Goal: Check status: Check status

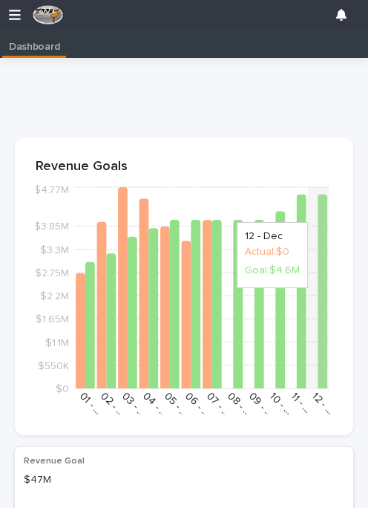
click at [10, 12] on icon "button" at bounding box center [15, 14] width 12 height 13
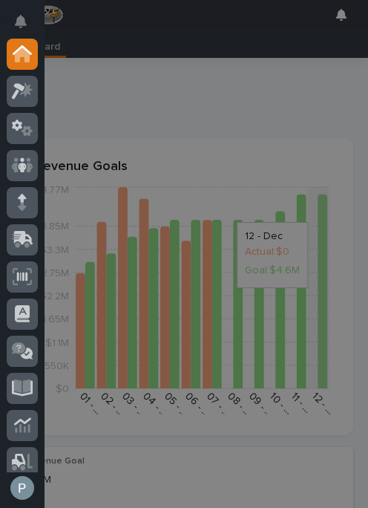
click at [18, 235] on icon at bounding box center [23, 238] width 19 height 14
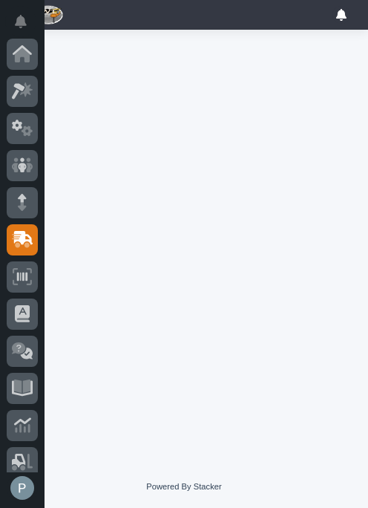
scroll to position [160, 0]
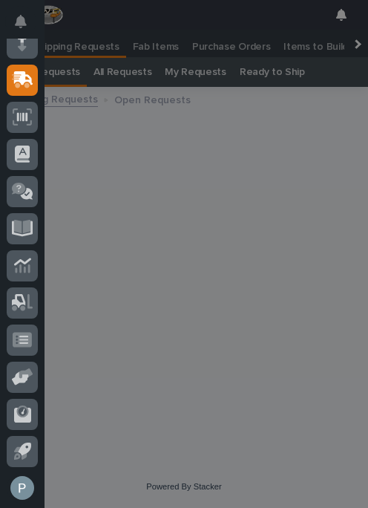
scroll to position [32, 0]
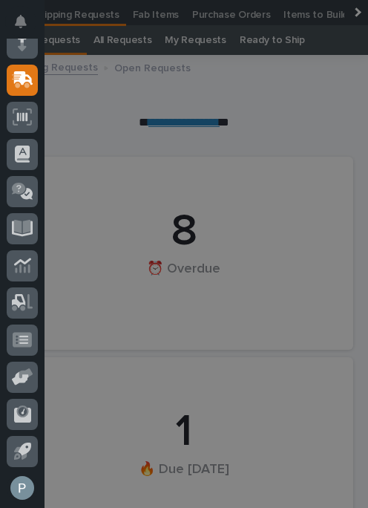
click at [26, 85] on icon at bounding box center [21, 81] width 18 height 14
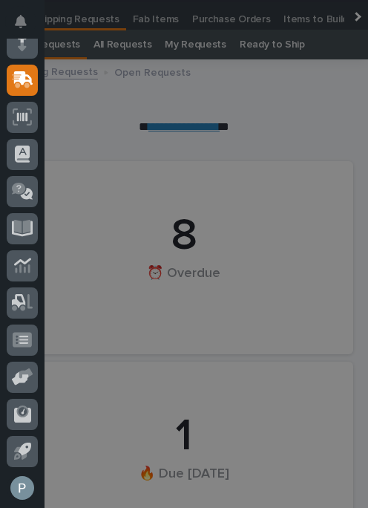
scroll to position [32, 0]
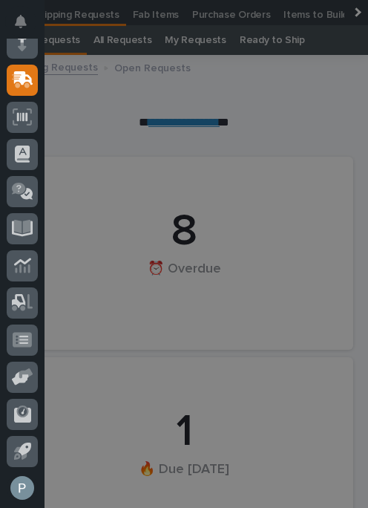
click at [234, 19] on div "My Settings Log Out" at bounding box center [184, 254] width 368 height 508
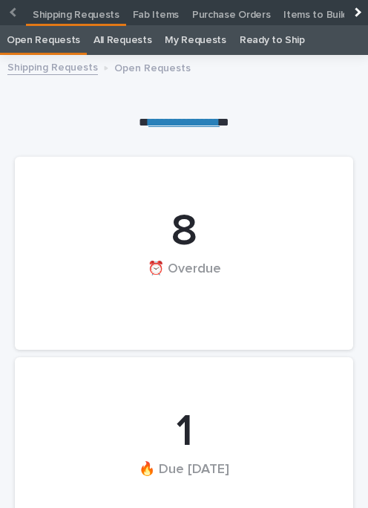
click at [233, 17] on p "Purchase Orders" at bounding box center [231, 10] width 78 height 24
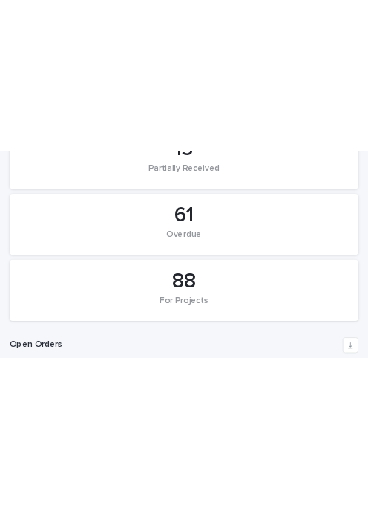
scroll to position [255, 0]
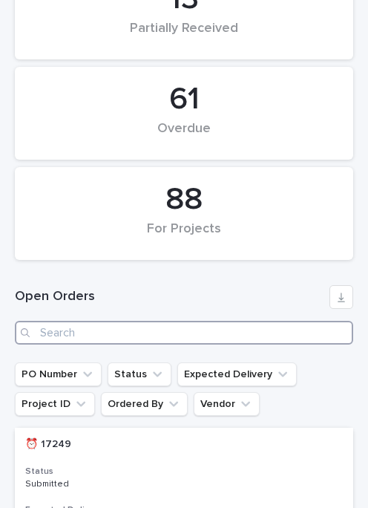
click at [56, 328] on input "Search" at bounding box center [184, 333] width 339 height 24
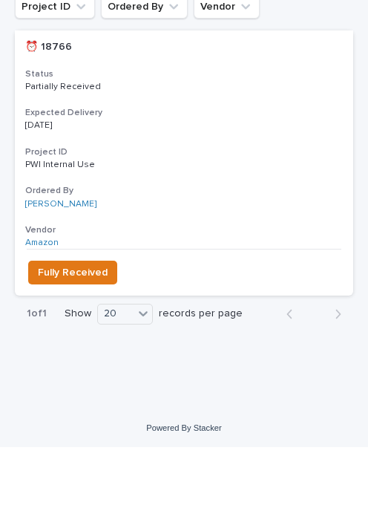
type input "18766"
click at [62, 325] on span "Fully Received" at bounding box center [73, 334] width 70 height 18
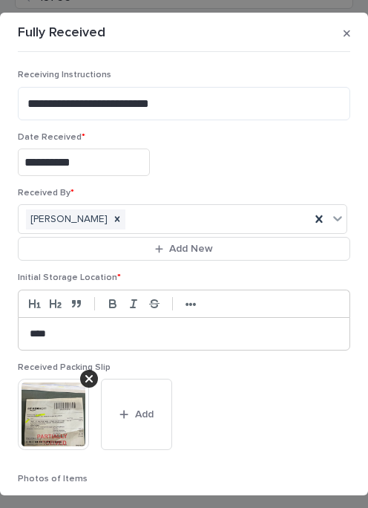
click at [128, 433] on button "Add" at bounding box center [136, 414] width 71 height 71
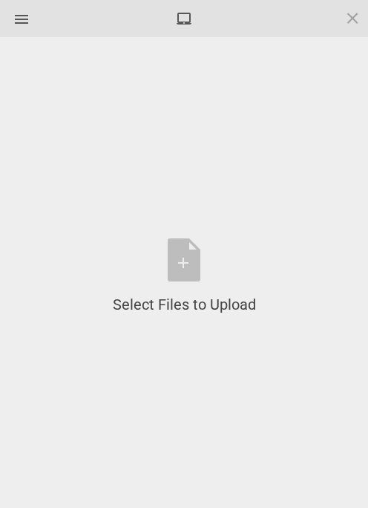
click at [230, 312] on div "Select Files to Upload" at bounding box center [184, 304] width 143 height 21
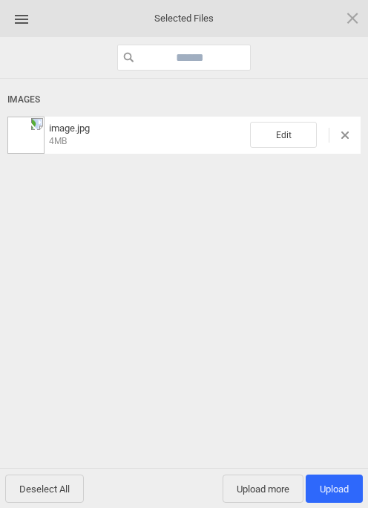
click at [341, 490] on span "Upload 1" at bounding box center [334, 488] width 29 height 11
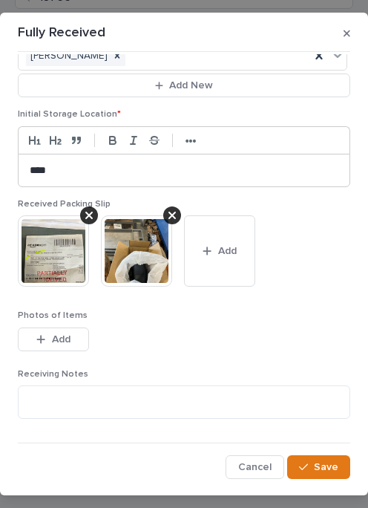
scroll to position [163, 0]
click at [327, 461] on span "Save" at bounding box center [326, 466] width 25 height 13
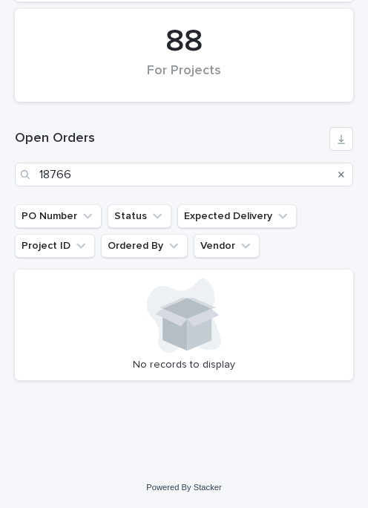
scroll to position [414, 0]
